Goal: Check status: Check status

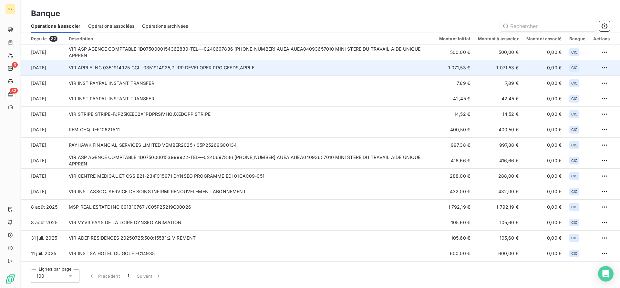
click at [246, 65] on td "VIR APPLE INC 0351914925 CCI : 0351914925,PURP:DEVELOPER PRO CEEDS,APPLE" at bounding box center [250, 68] width 371 height 16
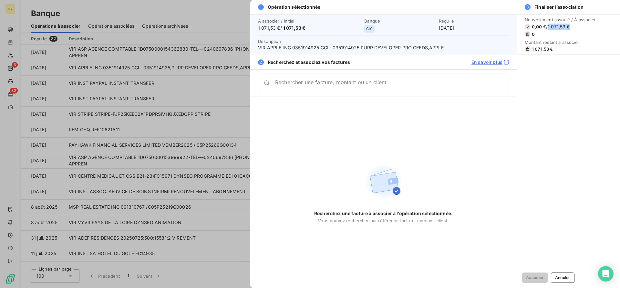
drag, startPoint x: 569, startPoint y: 28, endPoint x: 551, endPoint y: 28, distance: 18.4
click at [551, 28] on span "0,00 € / 1 071,53 €" at bounding box center [560, 27] width 71 height 6
copy span "1 071,53 €"
click at [566, 278] on button "Annuler" at bounding box center [563, 278] width 24 height 10
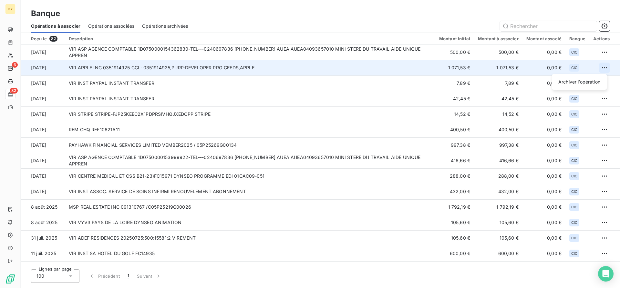
click at [602, 69] on html "DY 6 82 Banque Opérations à associer Opérations associées Opérations archivées …" at bounding box center [310, 144] width 620 height 288
click at [580, 82] on div "Archiver l’opération" at bounding box center [580, 82] width 50 height 10
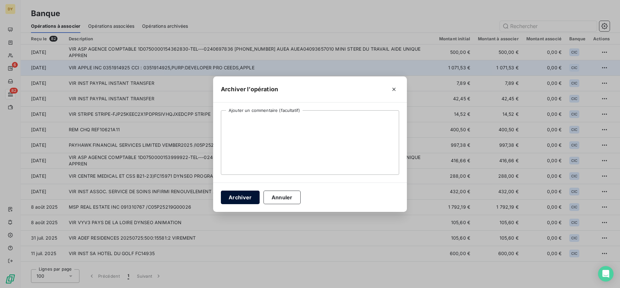
click at [248, 197] on button "Archiver" at bounding box center [240, 198] width 39 height 14
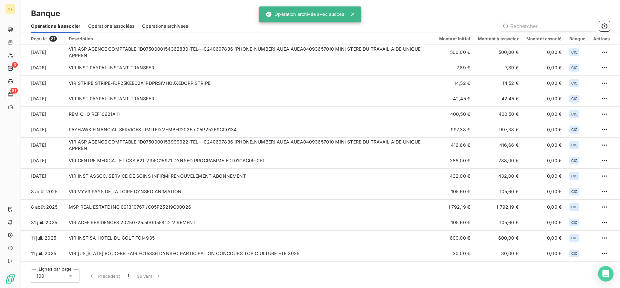
click at [108, 24] on span "Opérations associées" at bounding box center [111, 26] width 46 height 6
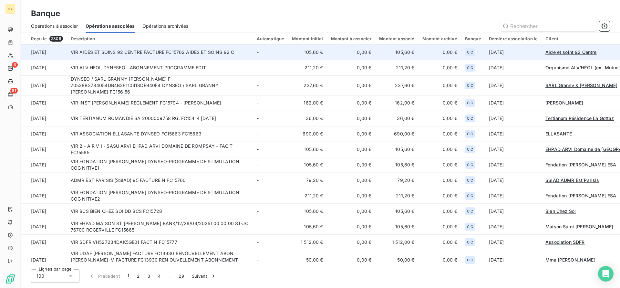
click at [197, 53] on td "VIR AIDES ET SOINS 92 CENTRE FACTURE FC15762 AIDES ET SOINS 92 C" at bounding box center [160, 53] width 186 height 16
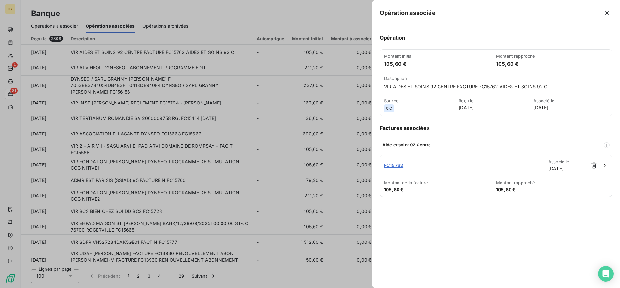
click at [76, 20] on div at bounding box center [310, 144] width 620 height 288
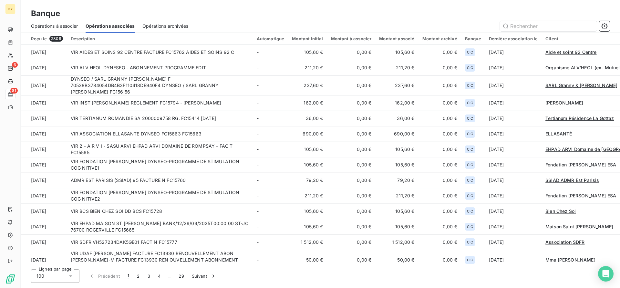
click at [64, 28] on span "Opérations à associer" at bounding box center [54, 26] width 47 height 6
